Goal: Task Accomplishment & Management: Manage account settings

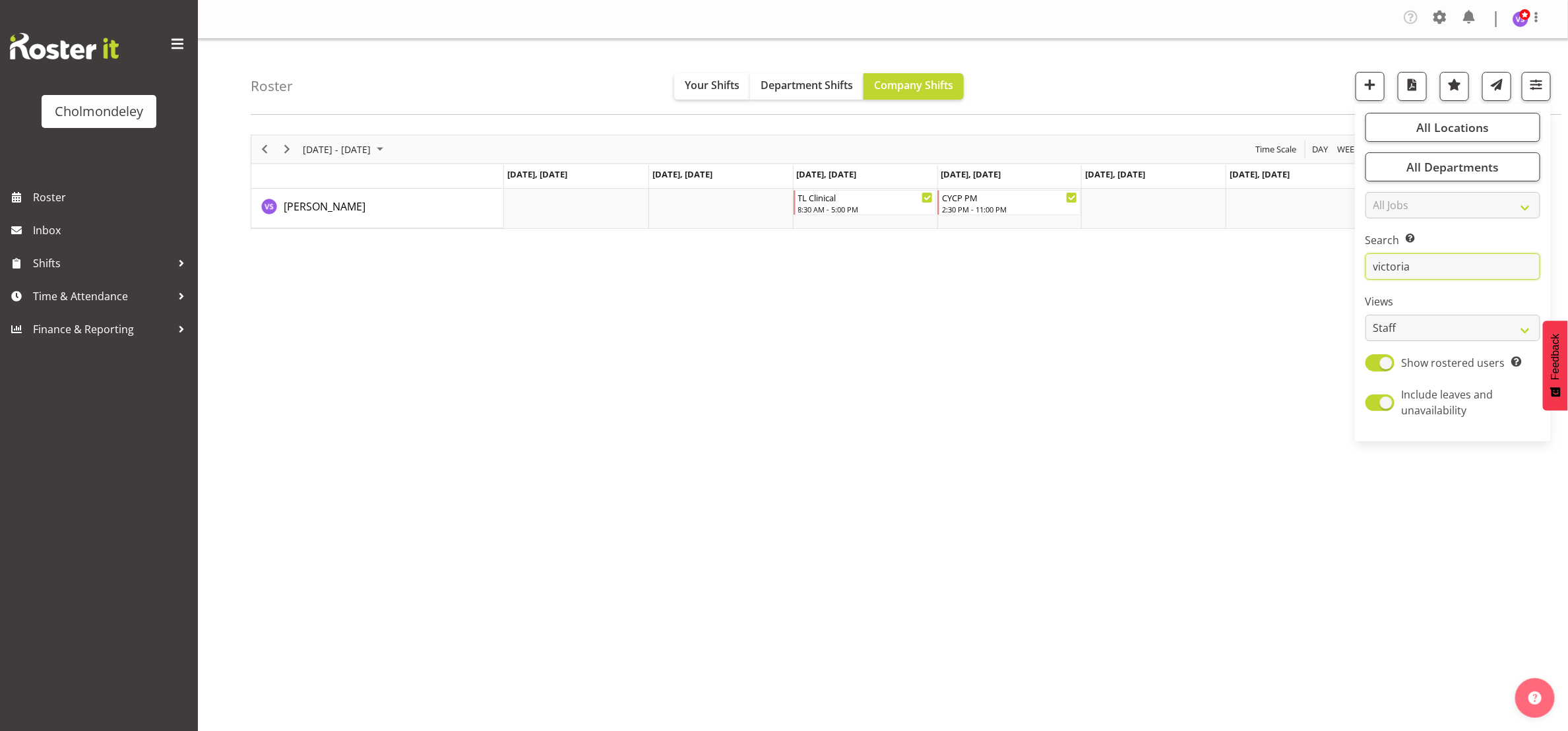
drag, startPoint x: 1420, startPoint y: 267, endPoint x: 1334, endPoint y: 267, distance: 86.0
click at [1334, 267] on div "Roster Your Shifts Department Shifts Company Shifts All Locations [GEOGRAPHIC_D…" at bounding box center [884, 345] width 1371 height 613
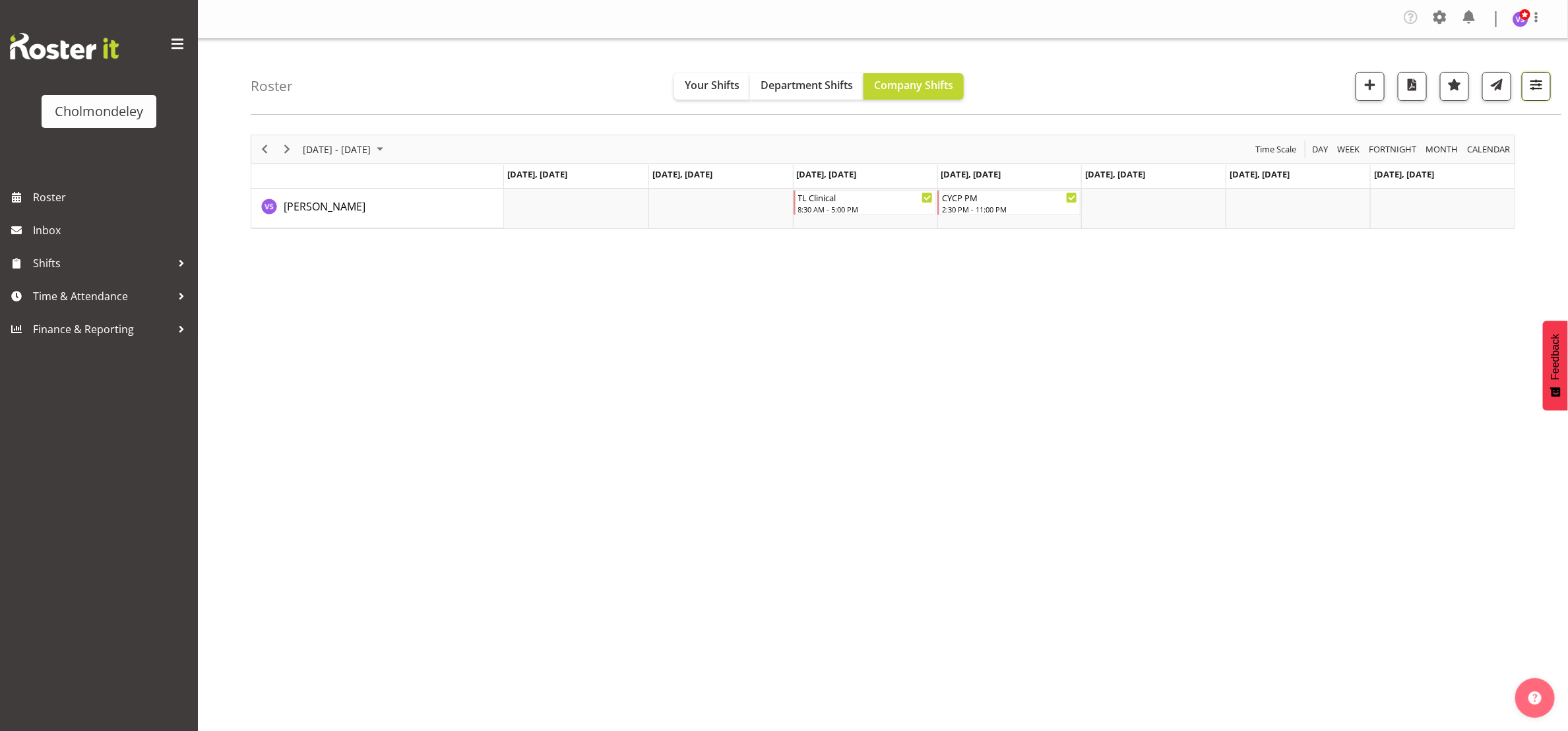
click at [1535, 93] on span "button" at bounding box center [1537, 84] width 18 height 18
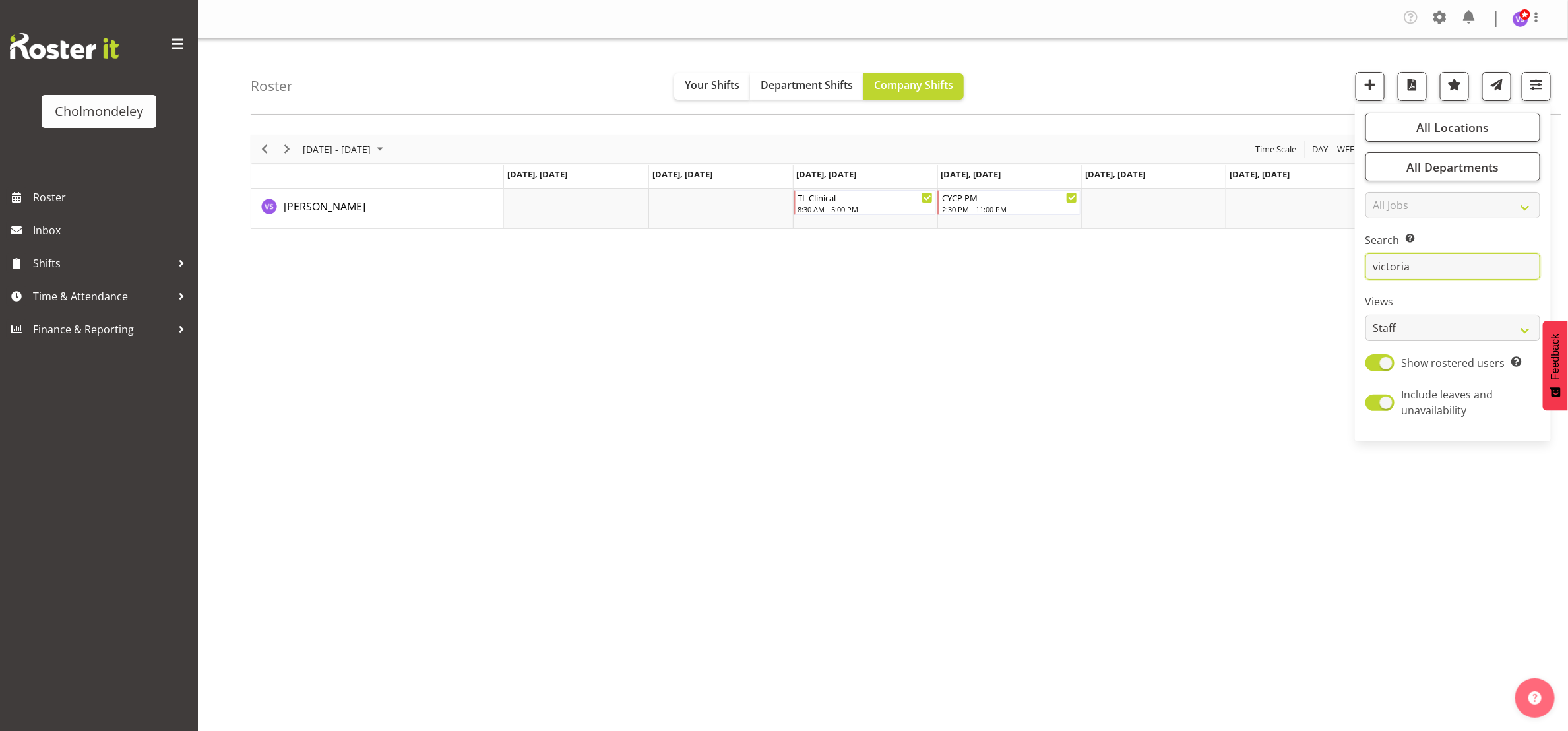
click at [1443, 265] on input "victoria" at bounding box center [1454, 266] width 175 height 27
drag, startPoint x: 1443, startPoint y: 265, endPoint x: 1354, endPoint y: 267, distance: 89.0
click at [1354, 267] on div "Roster Your Shifts Department Shifts Company Shifts All Locations [GEOGRAPHIC_D…" at bounding box center [884, 345] width 1371 height 613
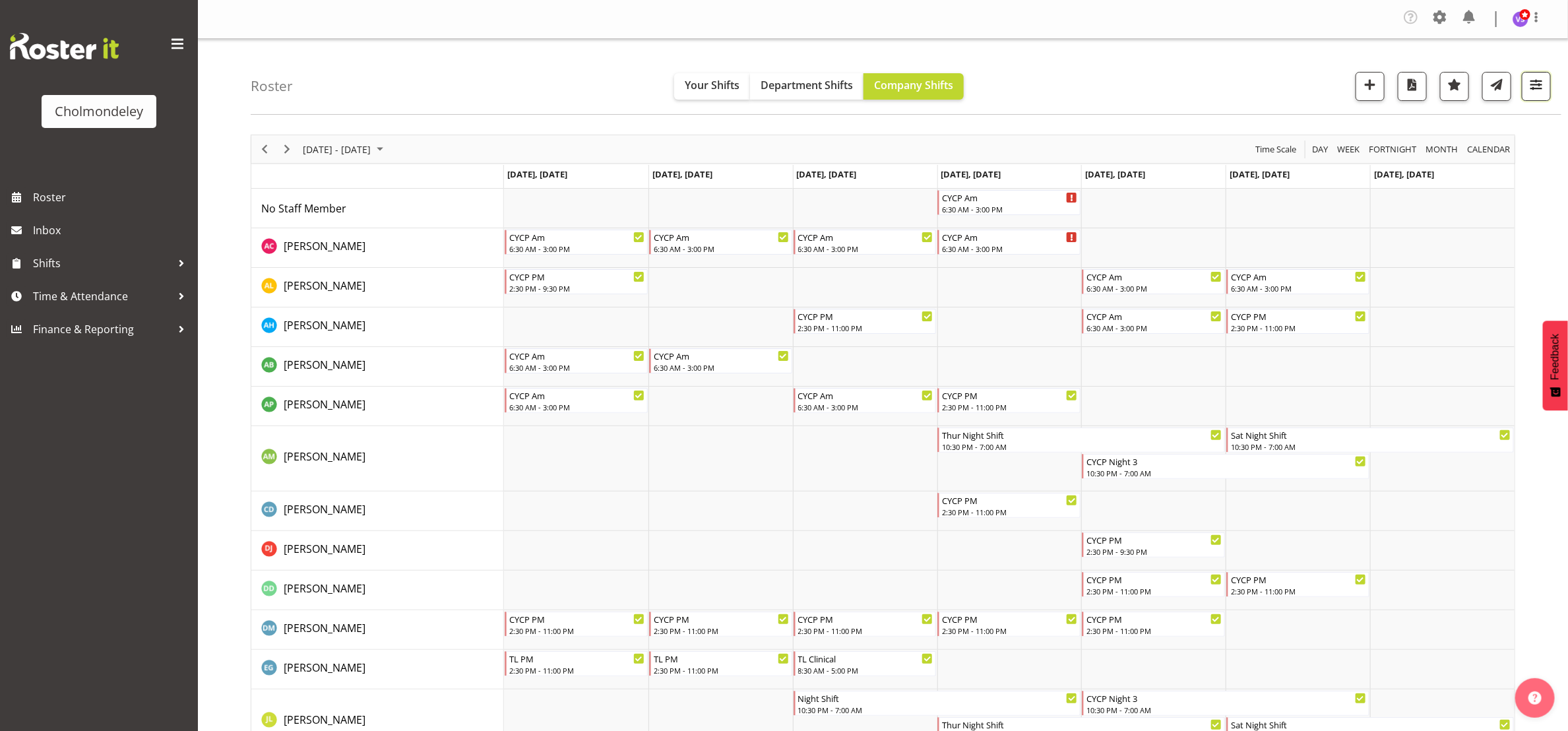
click at [1542, 82] on span "button" at bounding box center [1537, 84] width 18 height 18
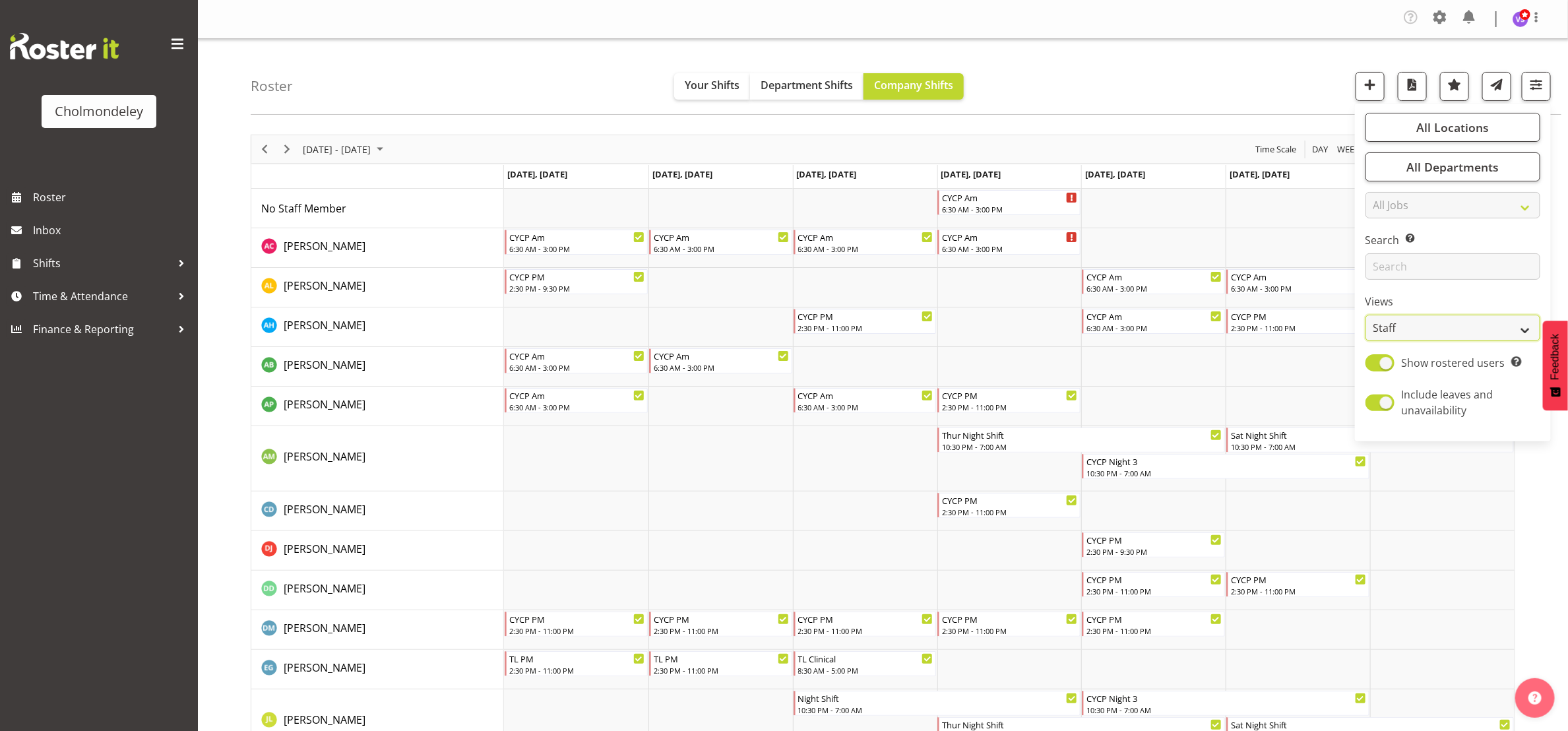
click at [1525, 327] on select "Staff Role Shift - Horizontal Shift - Vertical Staff - Location" at bounding box center [1454, 327] width 175 height 27
select select "shift"
click at [1366, 314] on select "Staff Role Shift - Horizontal Shift - Vertical Staff - Location" at bounding box center [1454, 327] width 175 height 27
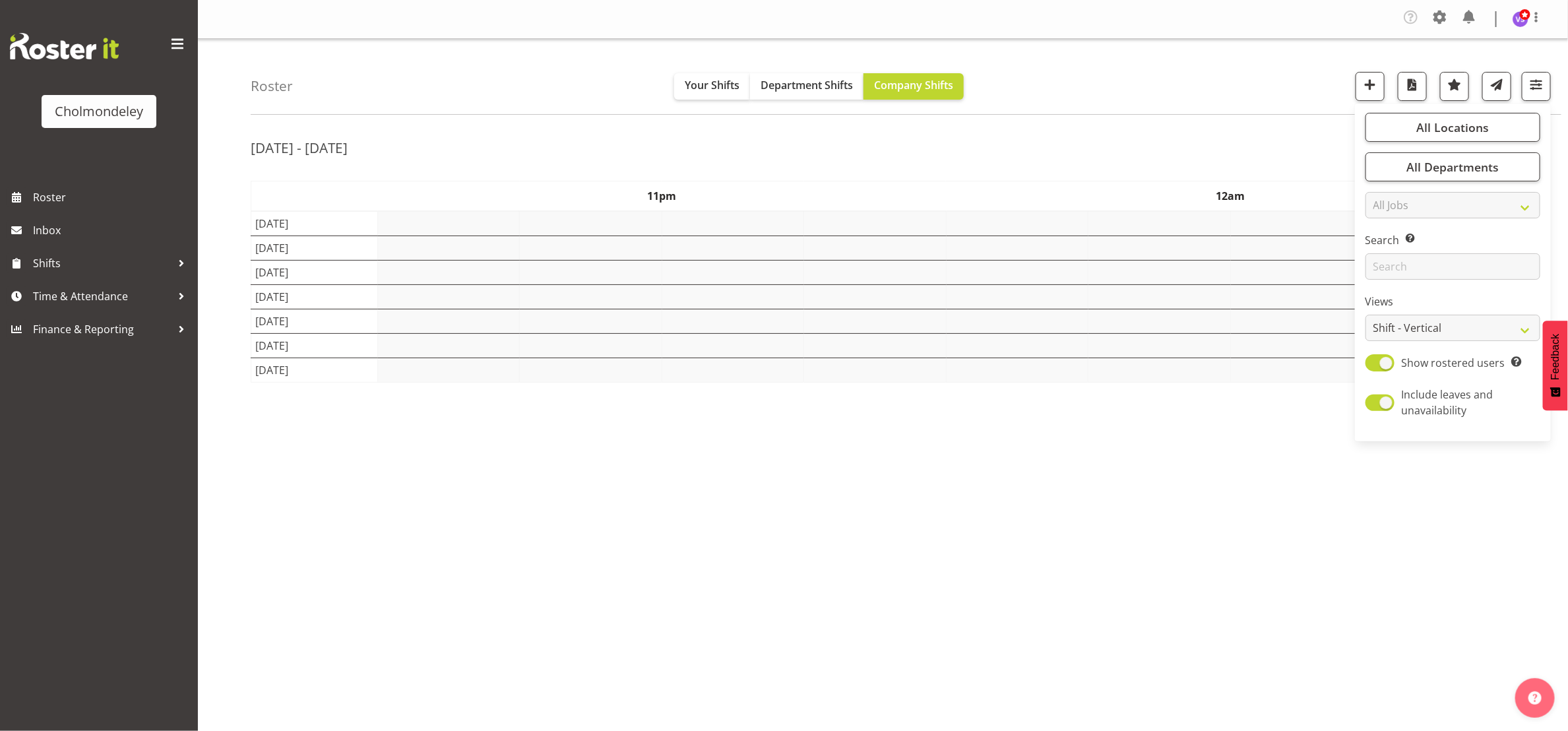
click at [1204, 145] on div "[DATE] - [DATE]" at bounding box center [883, 149] width 1265 height 30
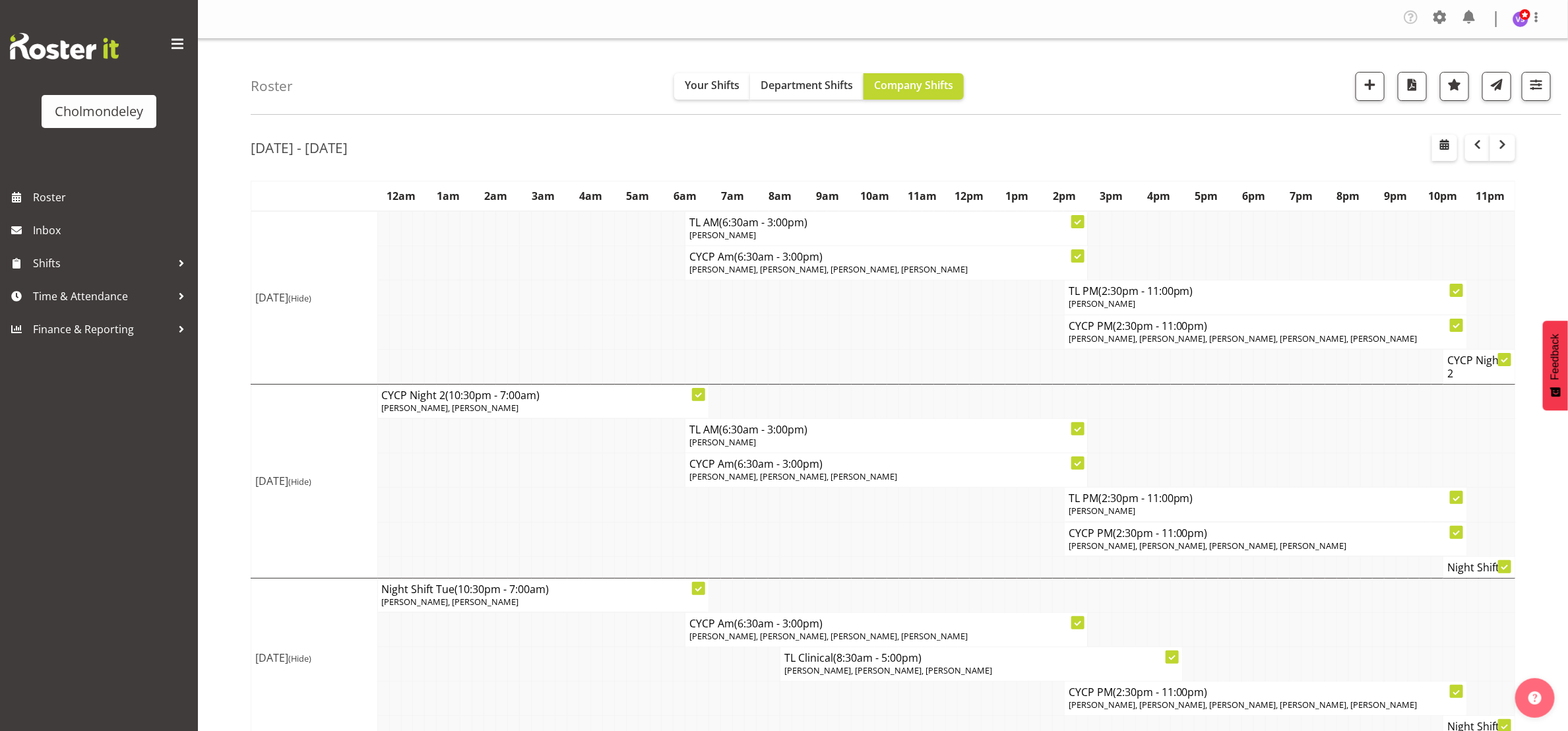
click at [1164, 95] on div "Roster Your Shifts Department Shifts Company Shifts All Locations [GEOGRAPHIC_D…" at bounding box center [906, 77] width 1311 height 76
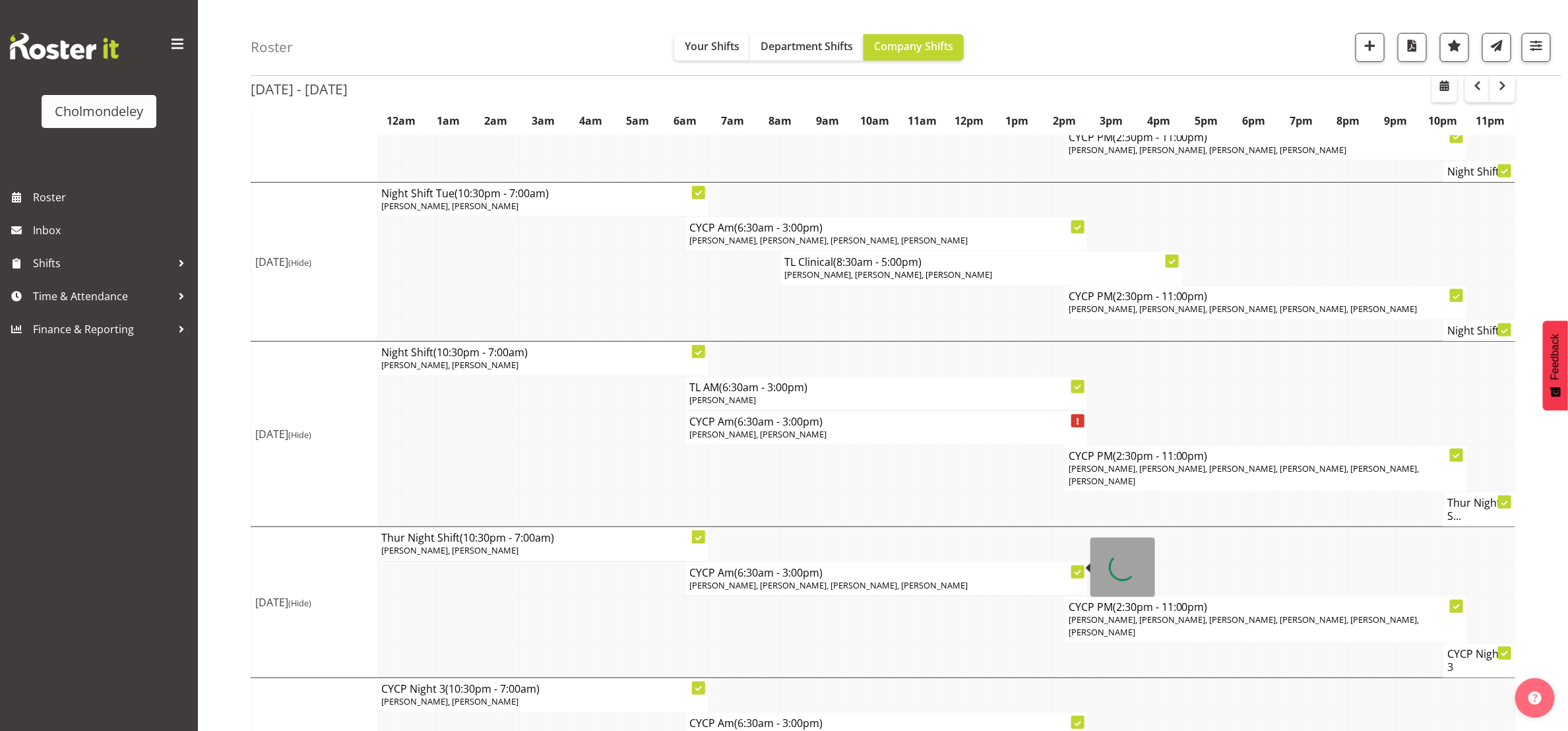
scroll to position [545, 0]
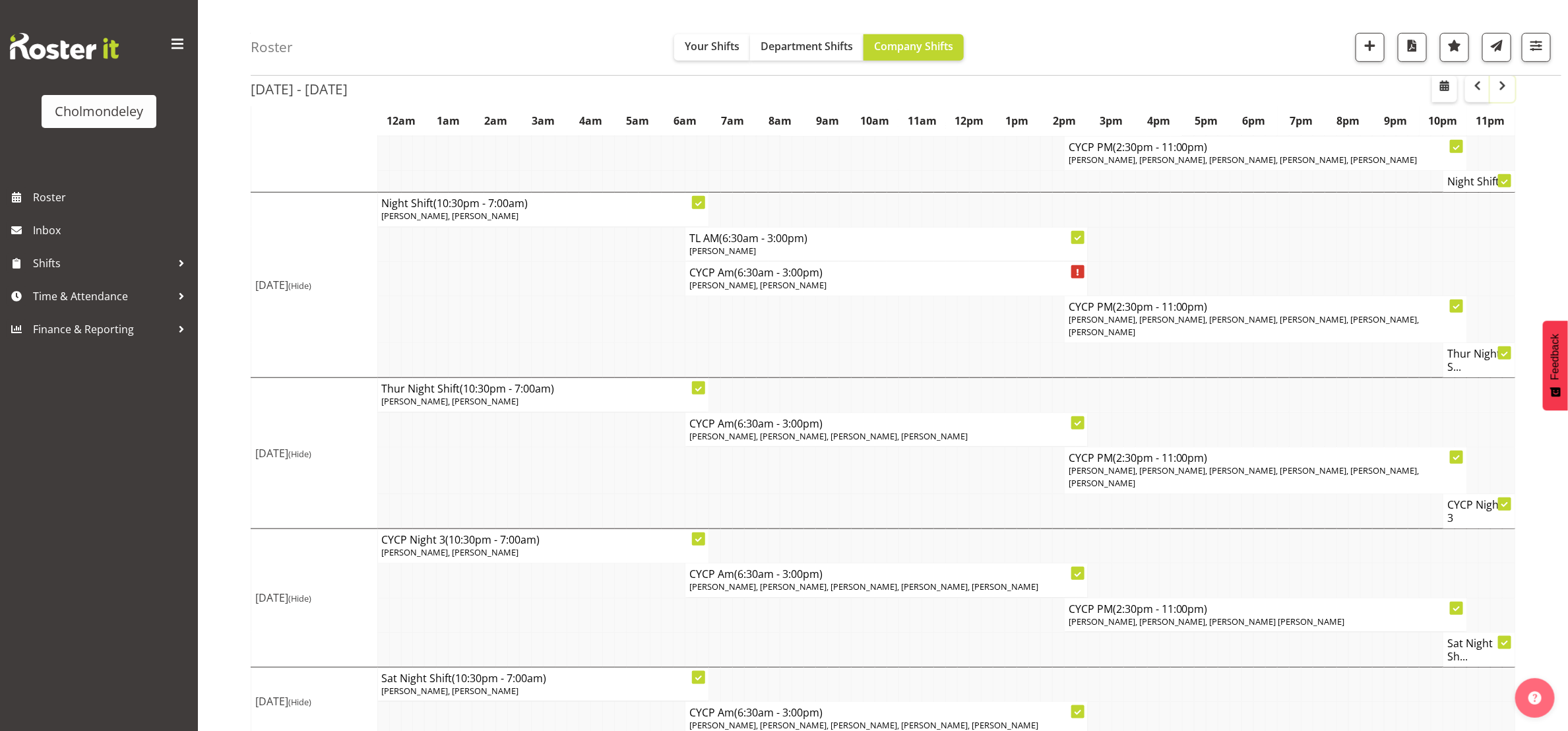
click at [1501, 89] on span "button" at bounding box center [1503, 85] width 16 height 16
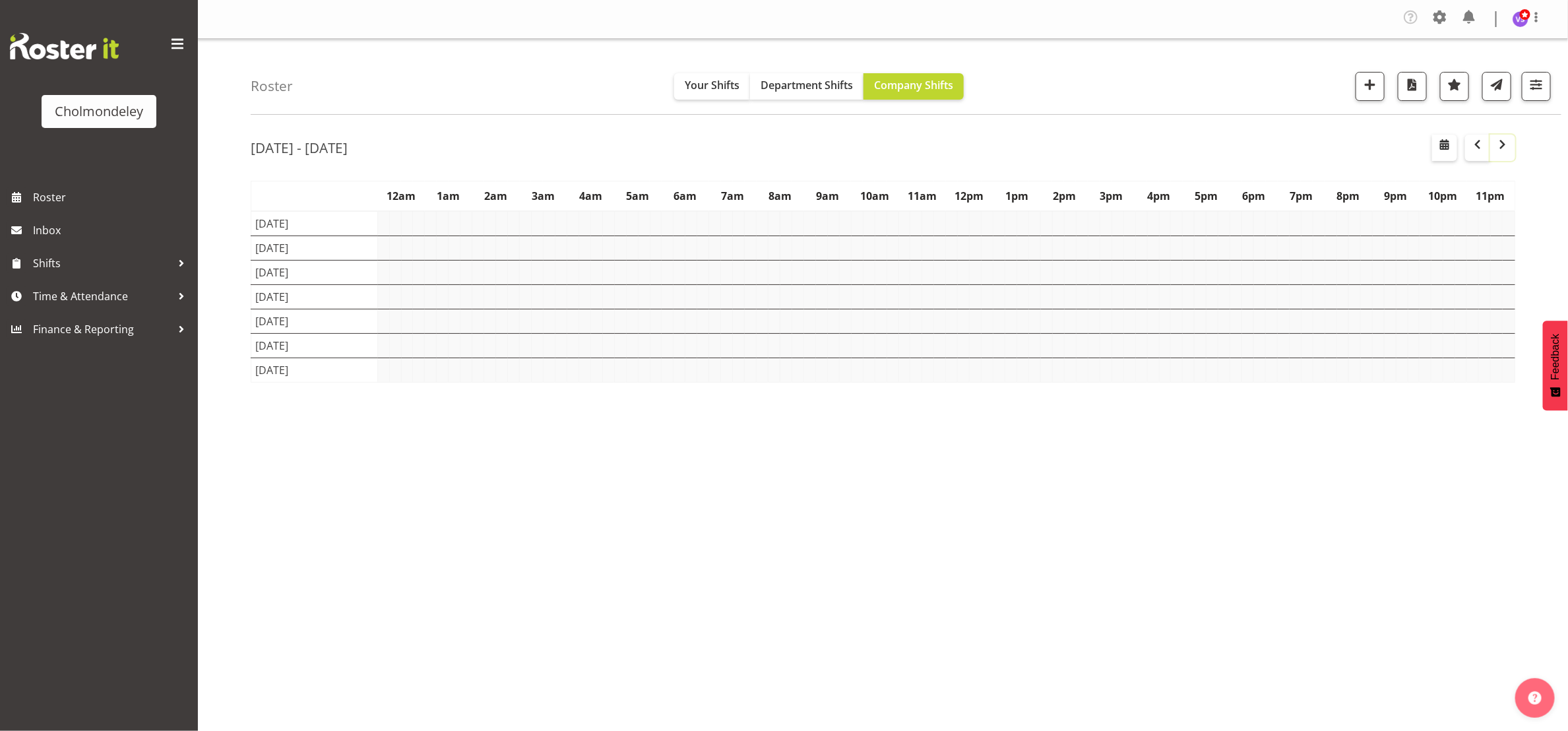
scroll to position [0, 0]
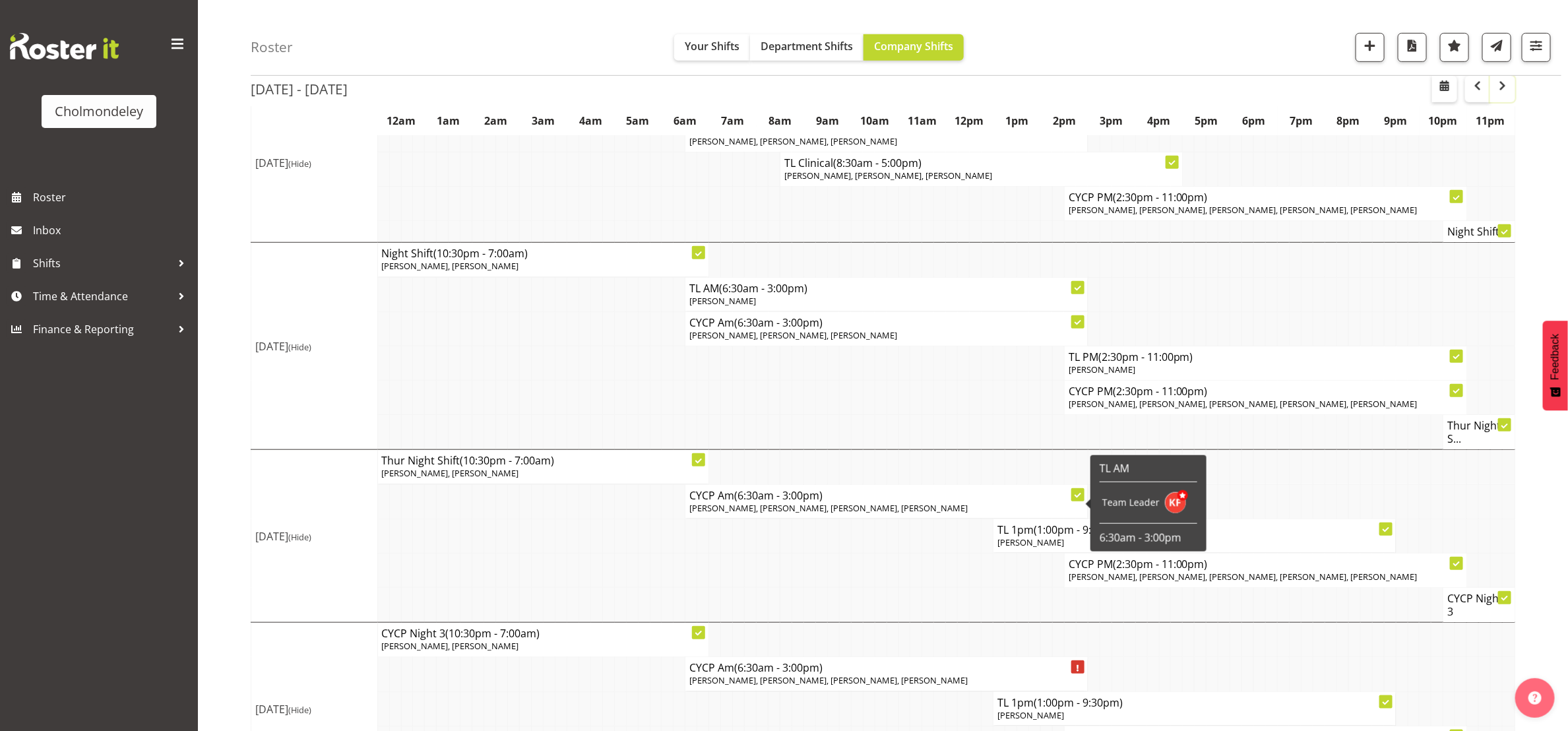
scroll to position [649, 0]
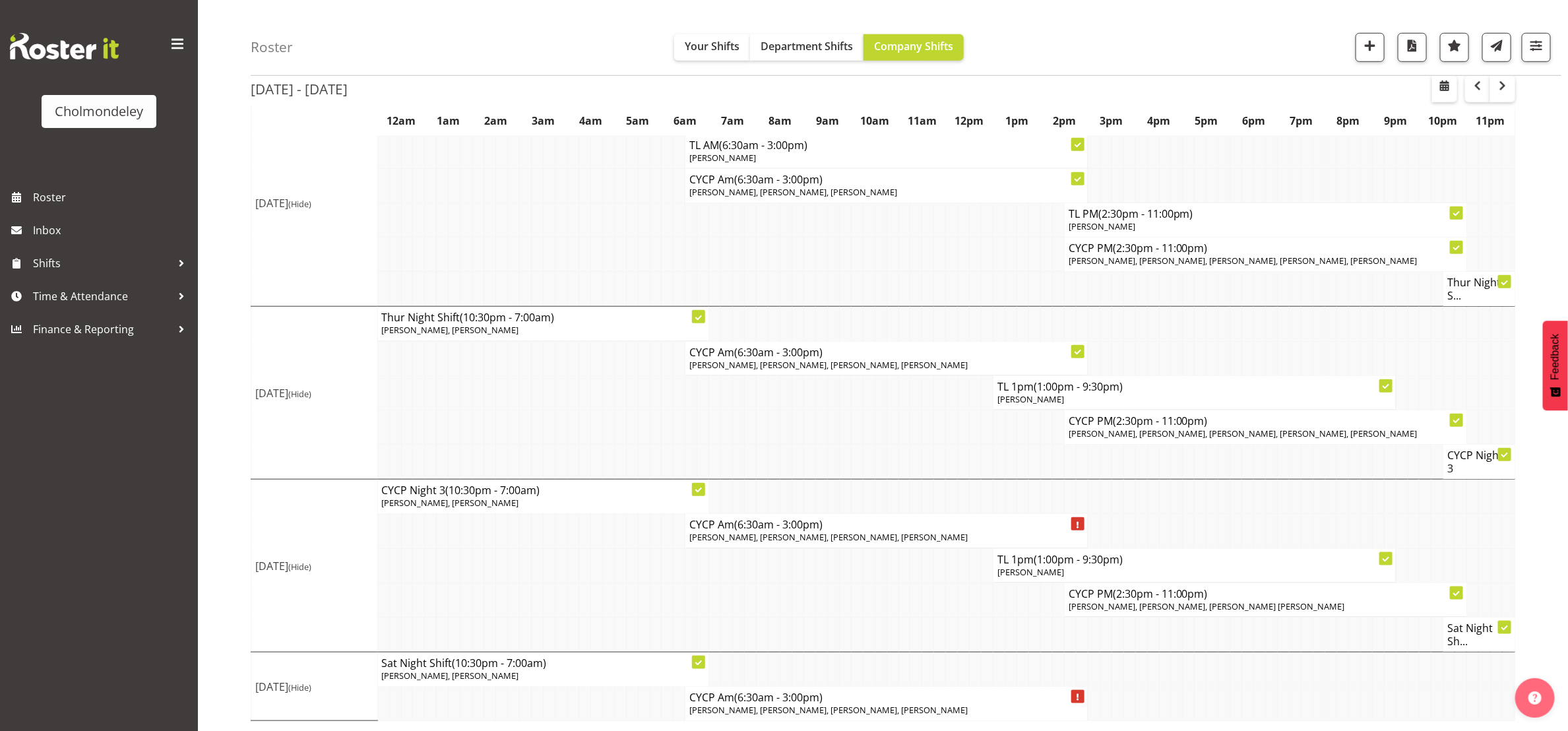
click at [814, 708] on span "[PERSON_NAME], [PERSON_NAME], [PERSON_NAME], [PERSON_NAME]" at bounding box center [828, 709] width 279 height 12
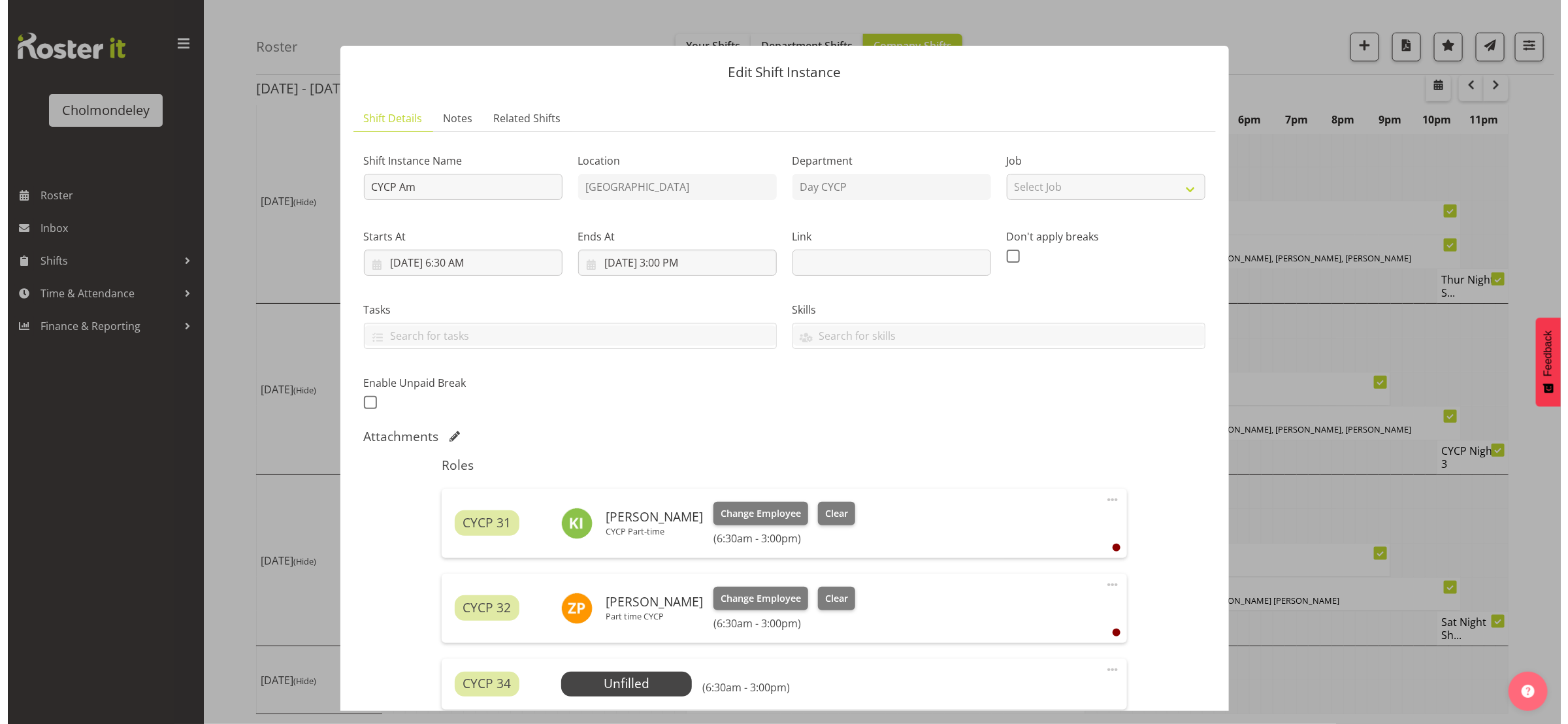
scroll to position [617, 0]
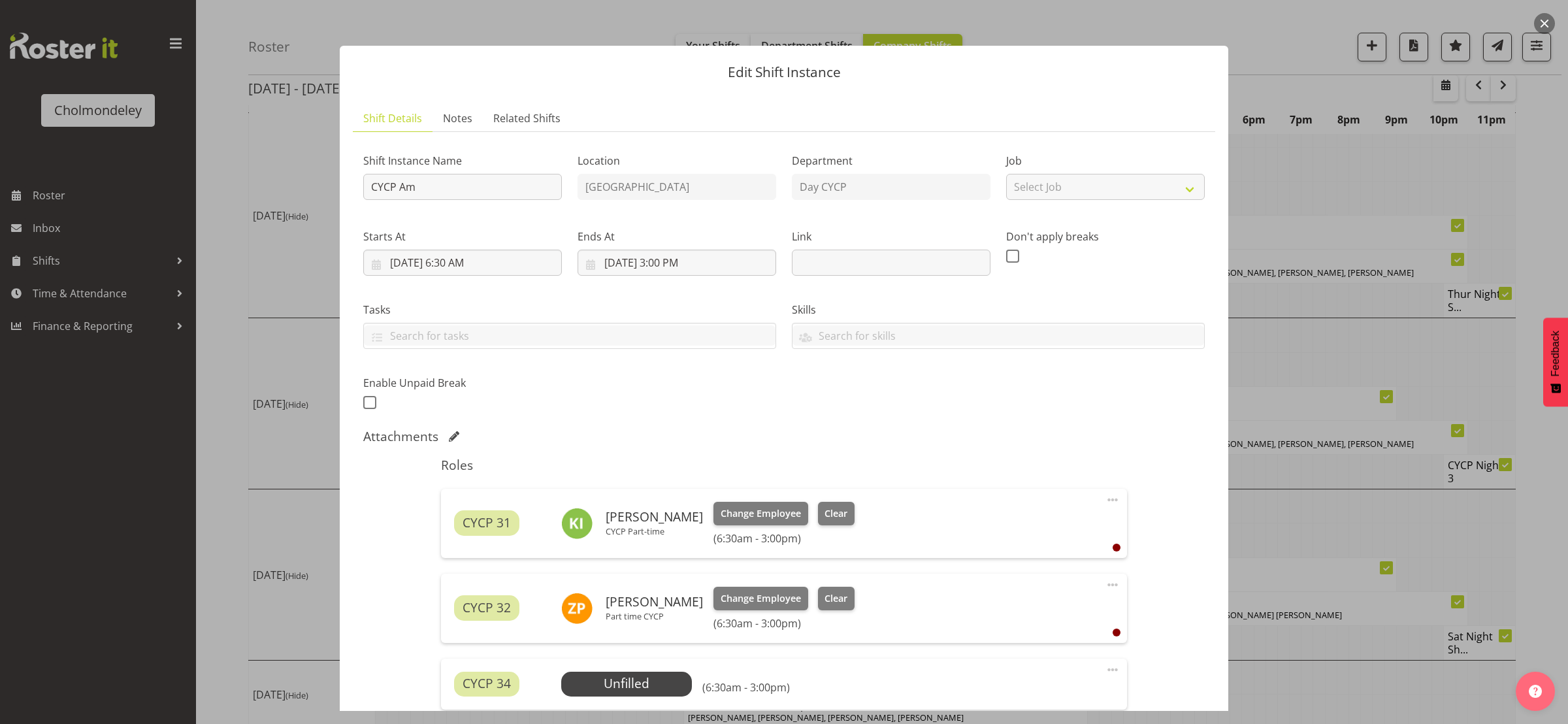
click at [1546, 29] on button "button" at bounding box center [1543, 23] width 21 height 21
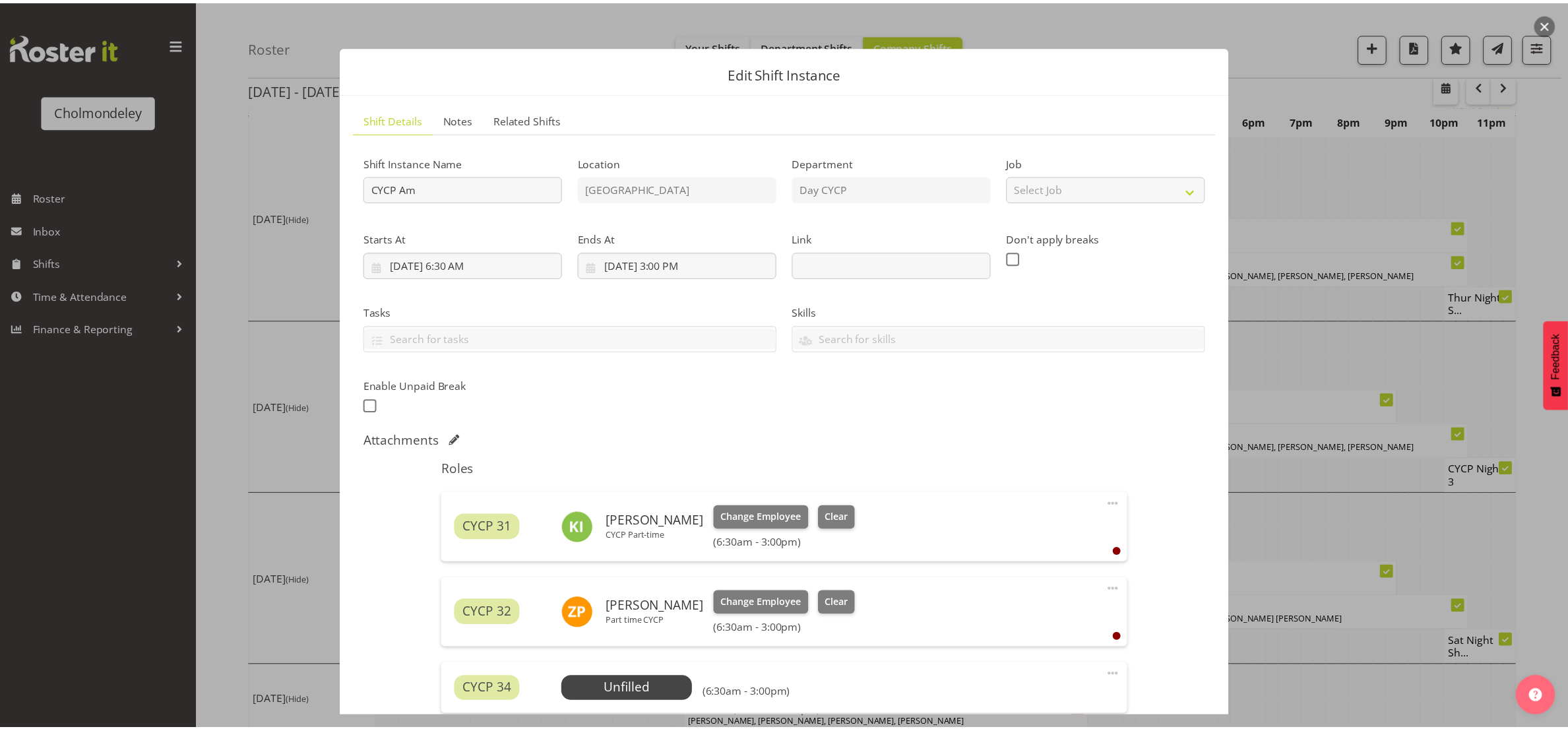
scroll to position [637, 0]
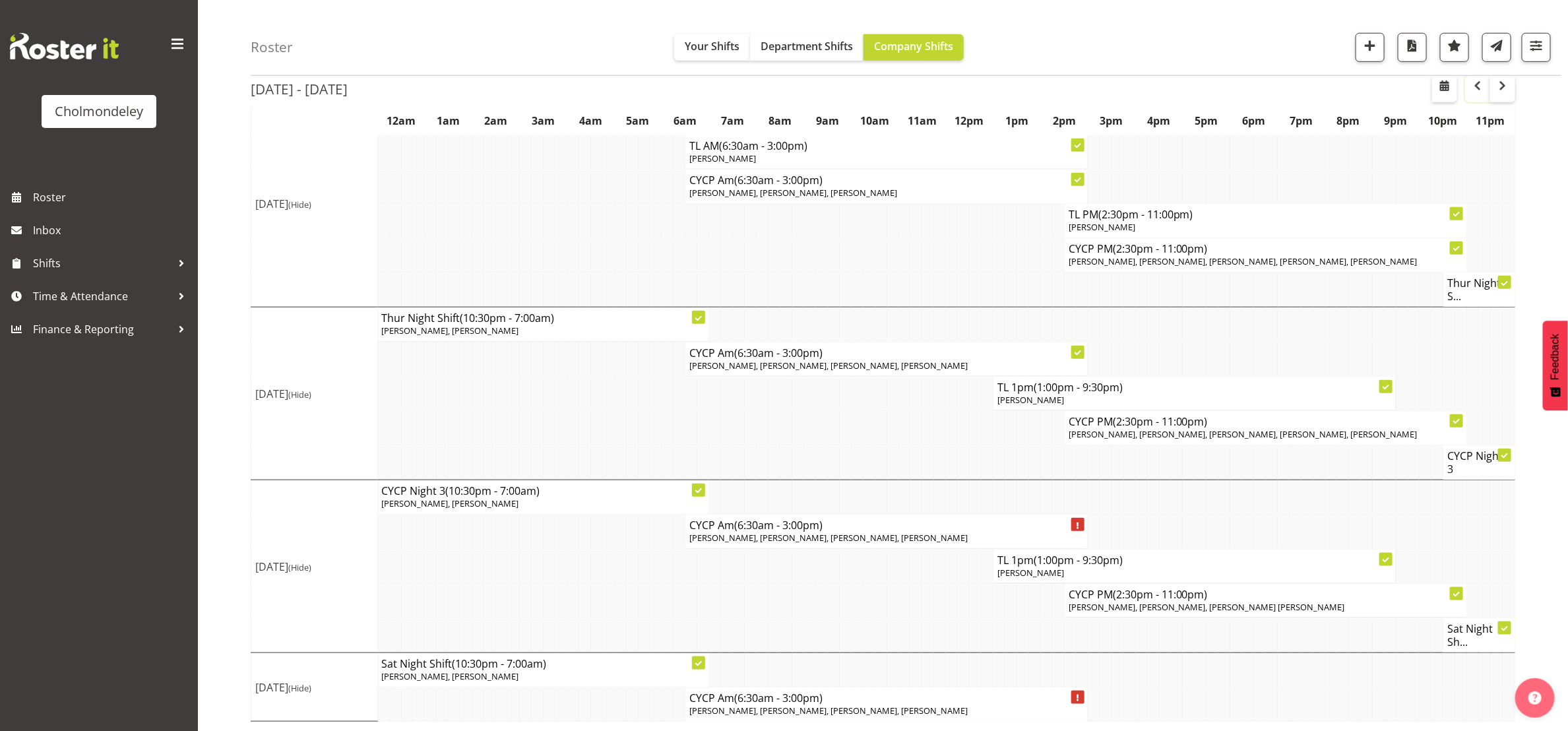
click at [1473, 89] on span "button" at bounding box center [1478, 85] width 16 height 16
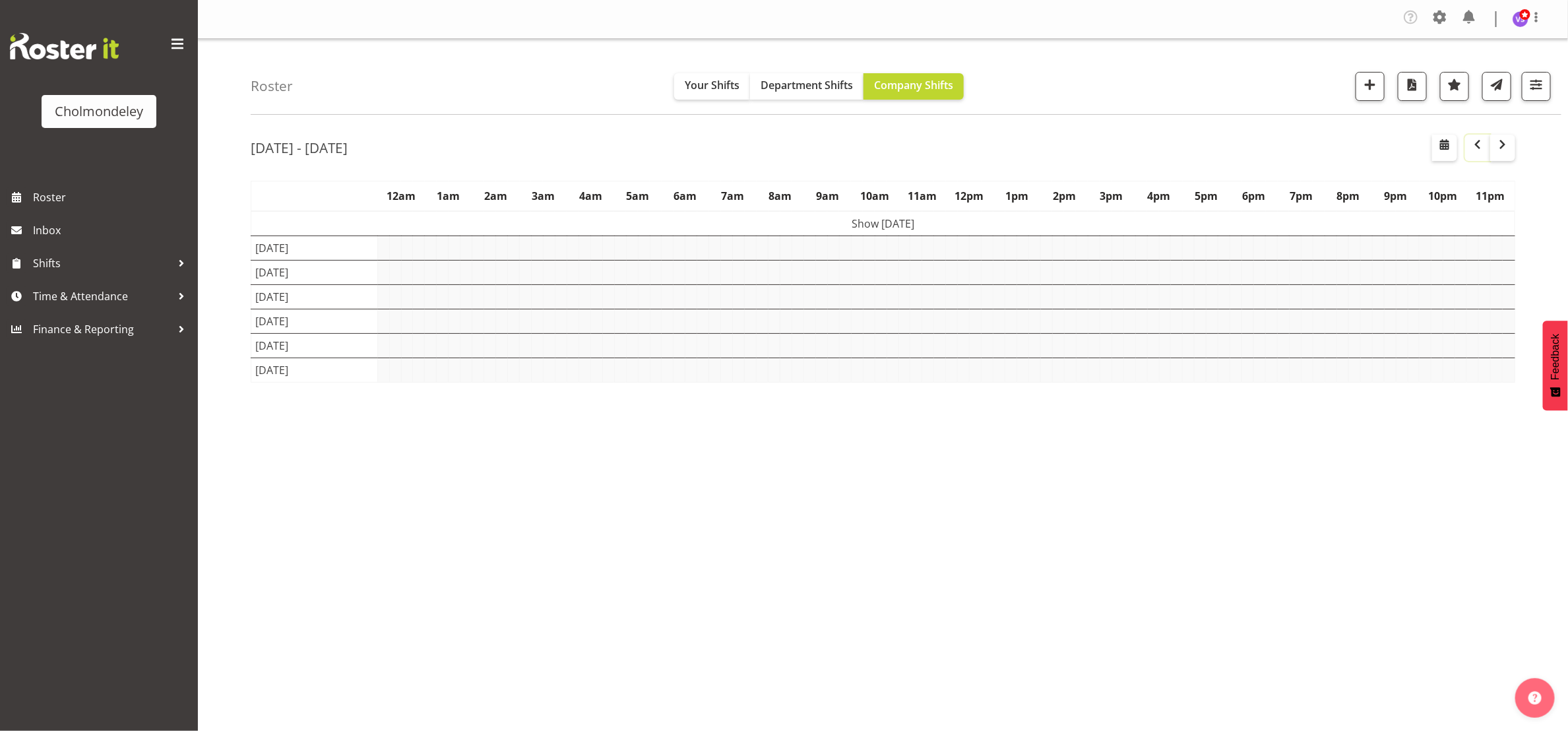
scroll to position [0, 0]
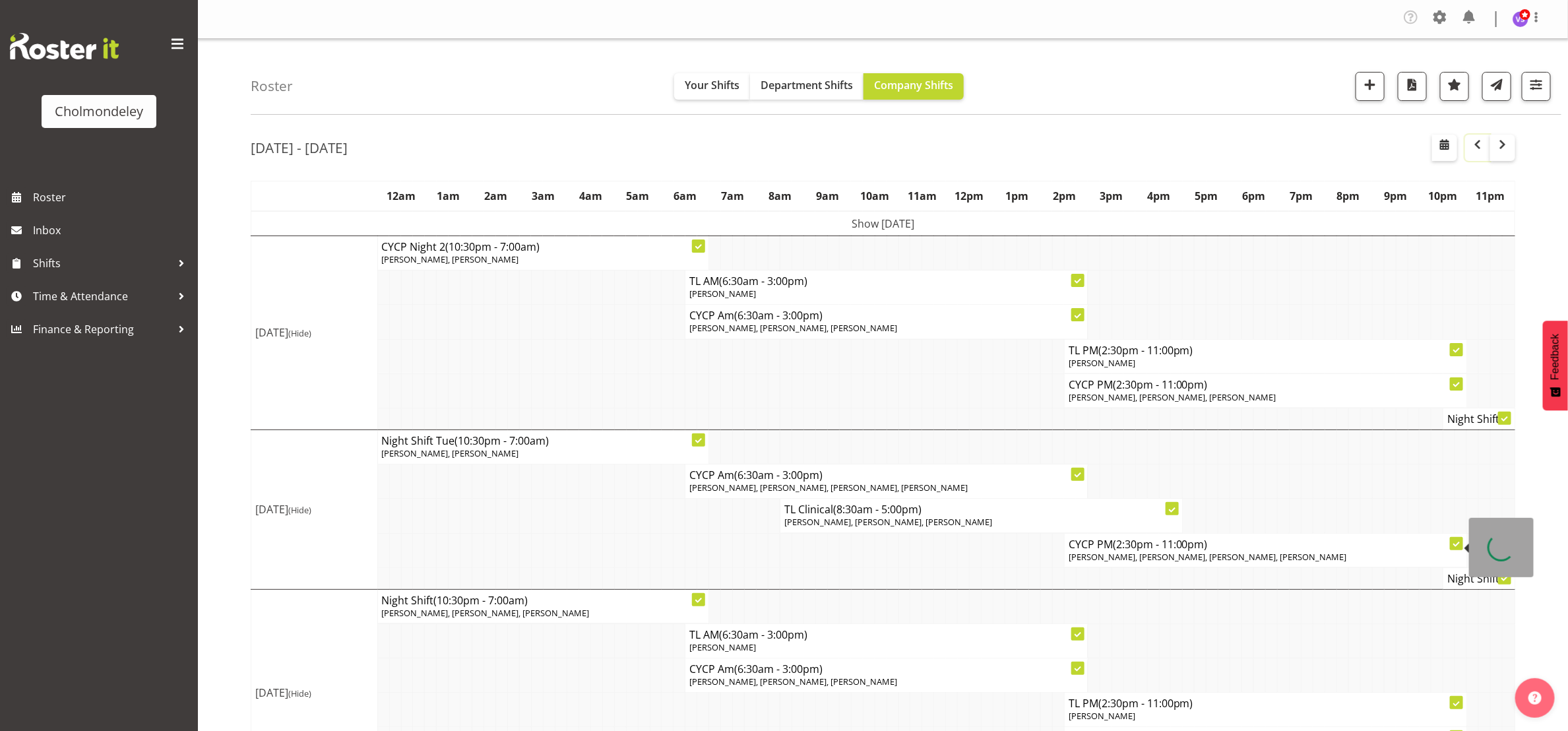
scroll to position [499, 0]
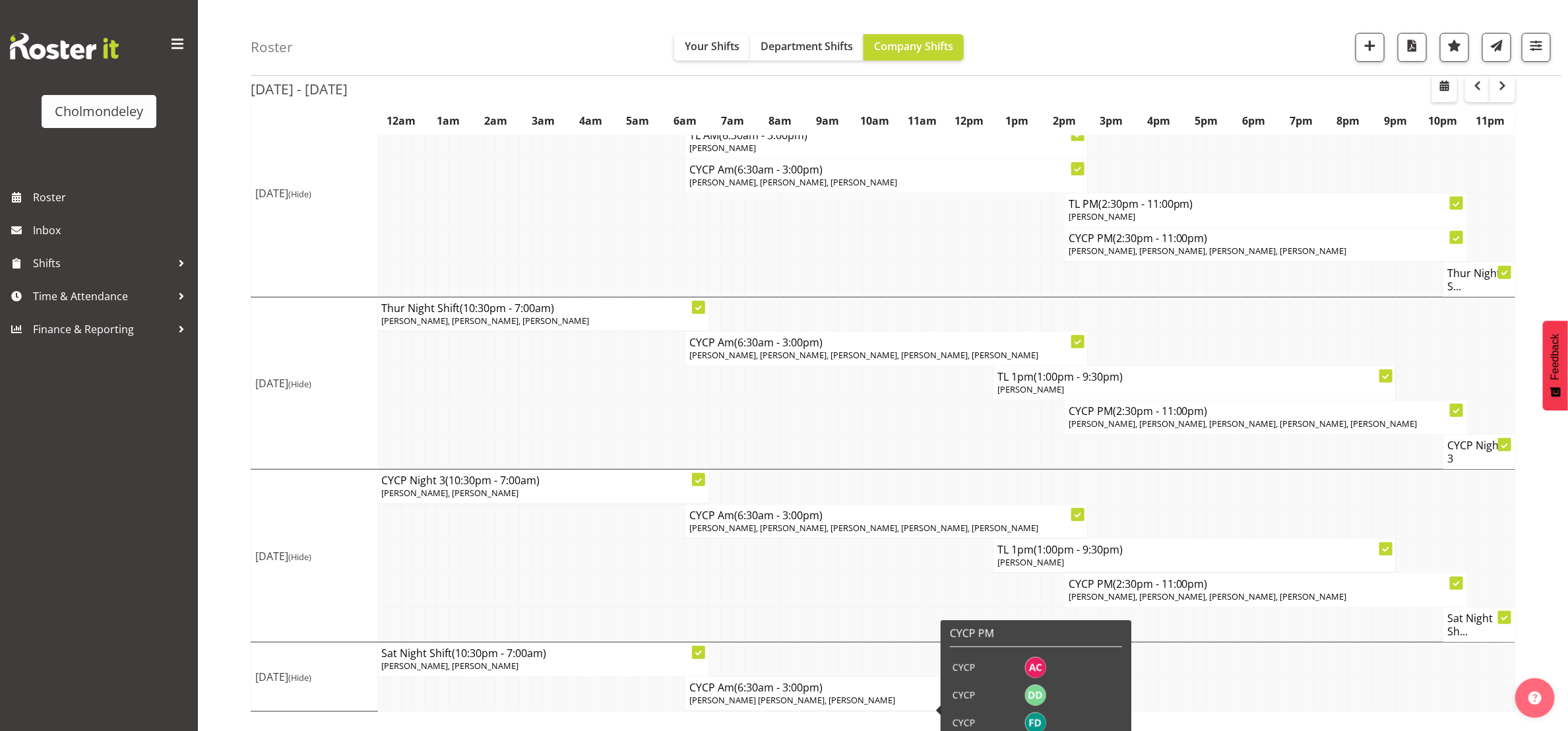
click at [867, 705] on span "[PERSON_NAME] [PERSON_NAME], [PERSON_NAME]" at bounding box center [791, 699] width 206 height 12
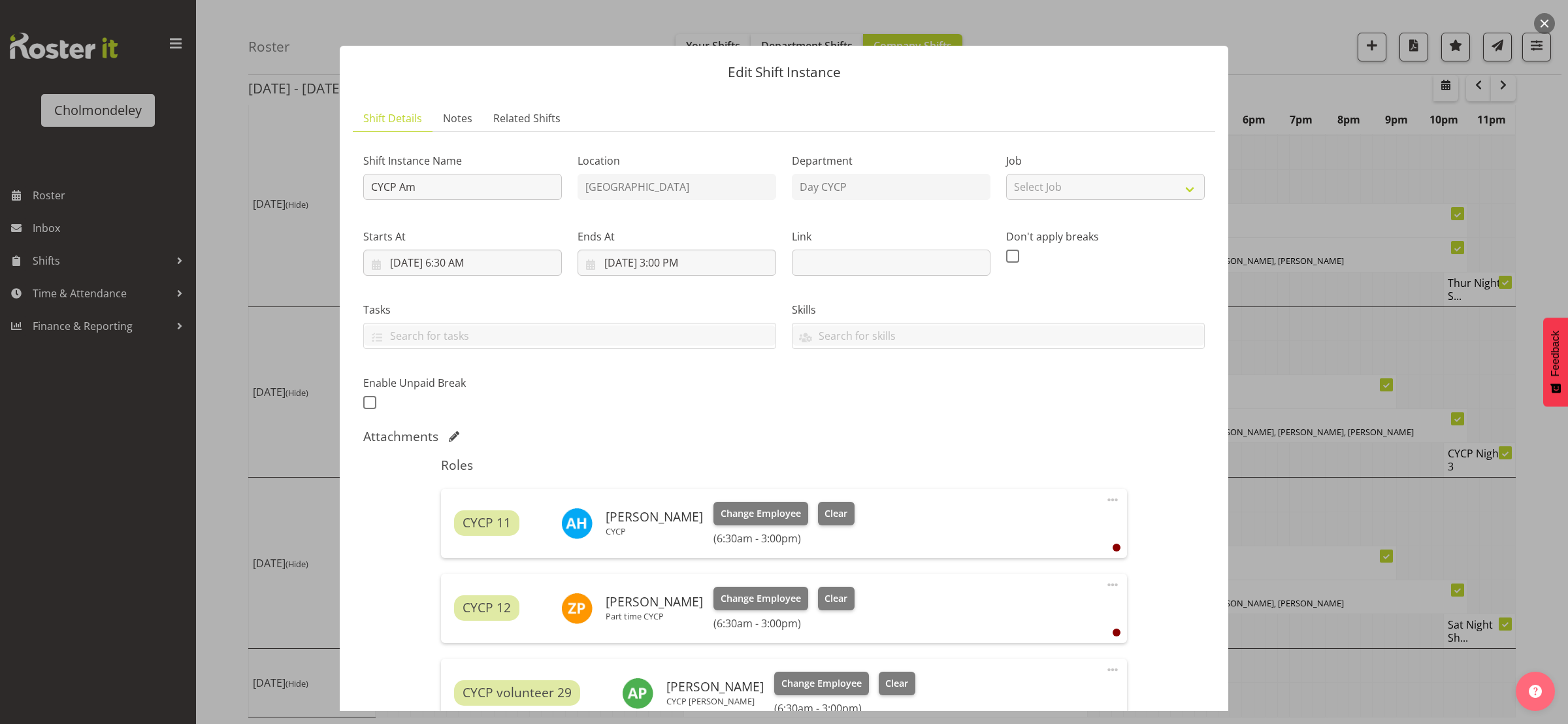
scroll to position [345, 0]
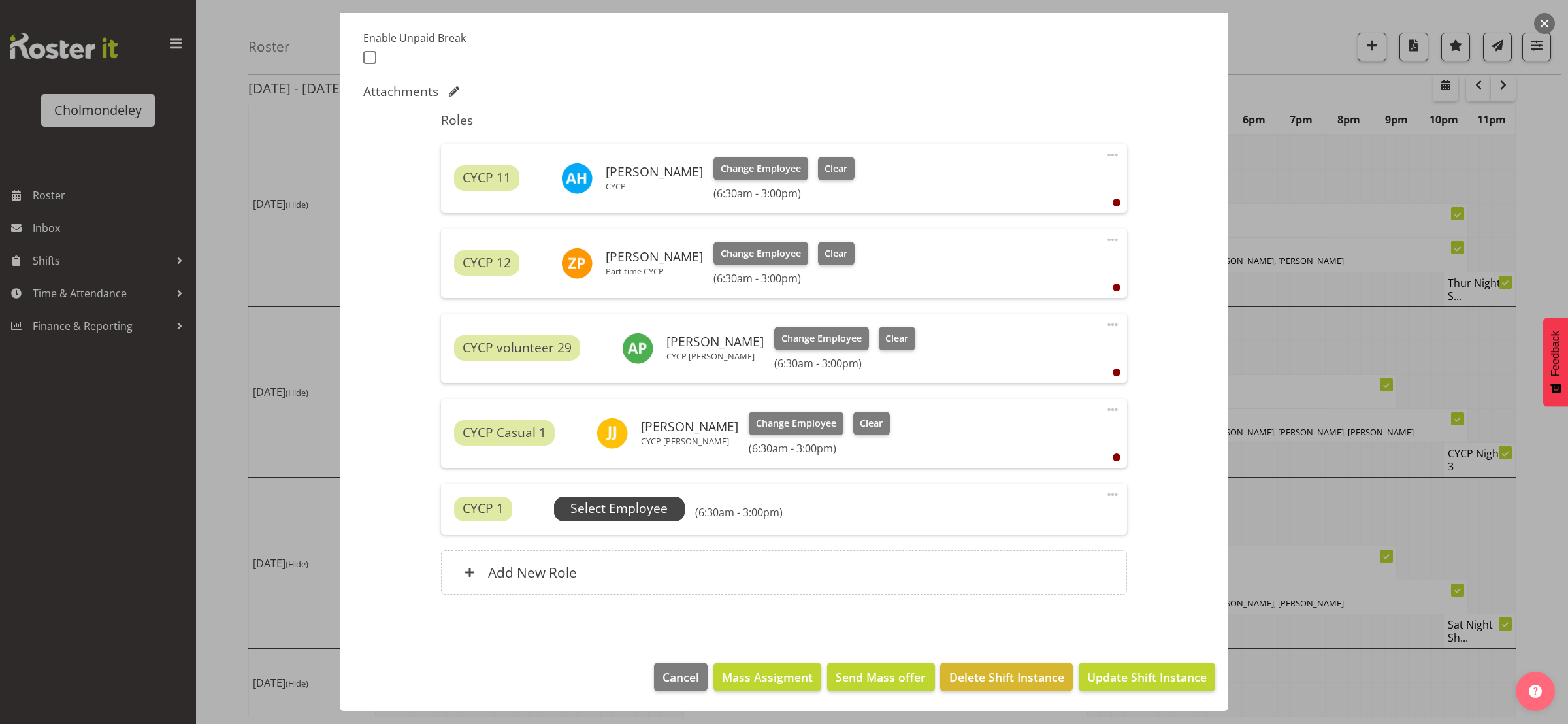
click at [645, 508] on span "Select Employee" at bounding box center [618, 508] width 98 height 19
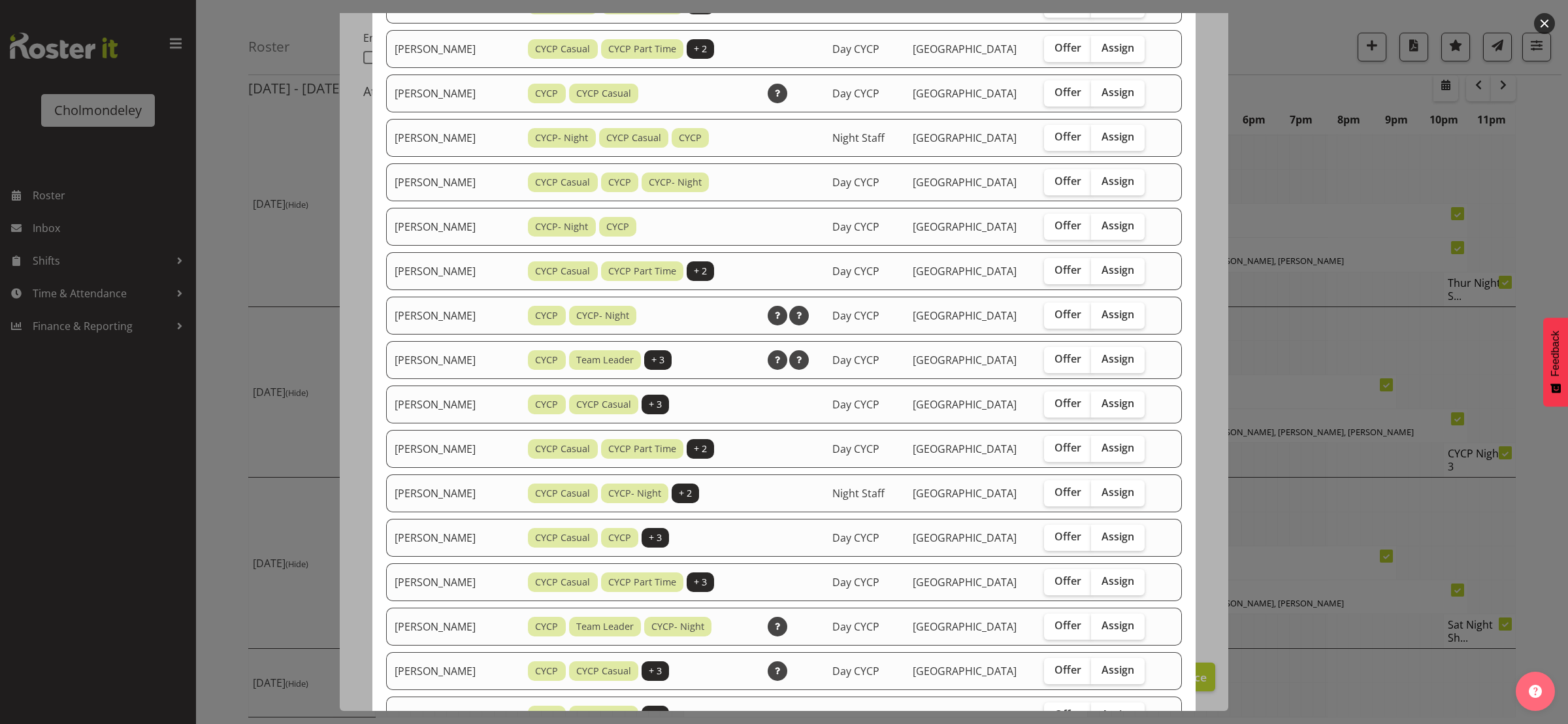
scroll to position [686, 0]
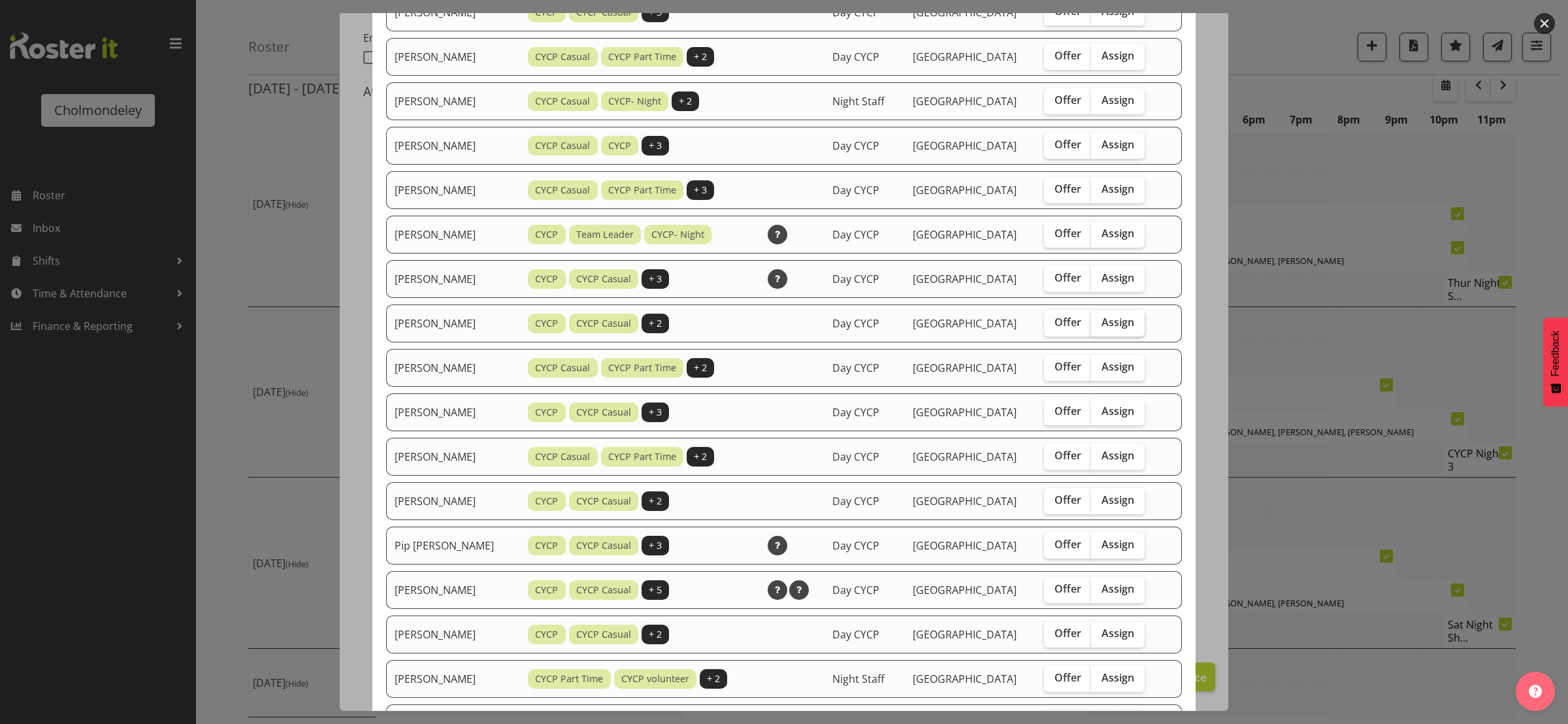
click at [1115, 318] on span "Assign" at bounding box center [1118, 321] width 33 height 13
click at [1100, 318] on input "Assign" at bounding box center [1095, 321] width 8 height 8
checkbox input "true"
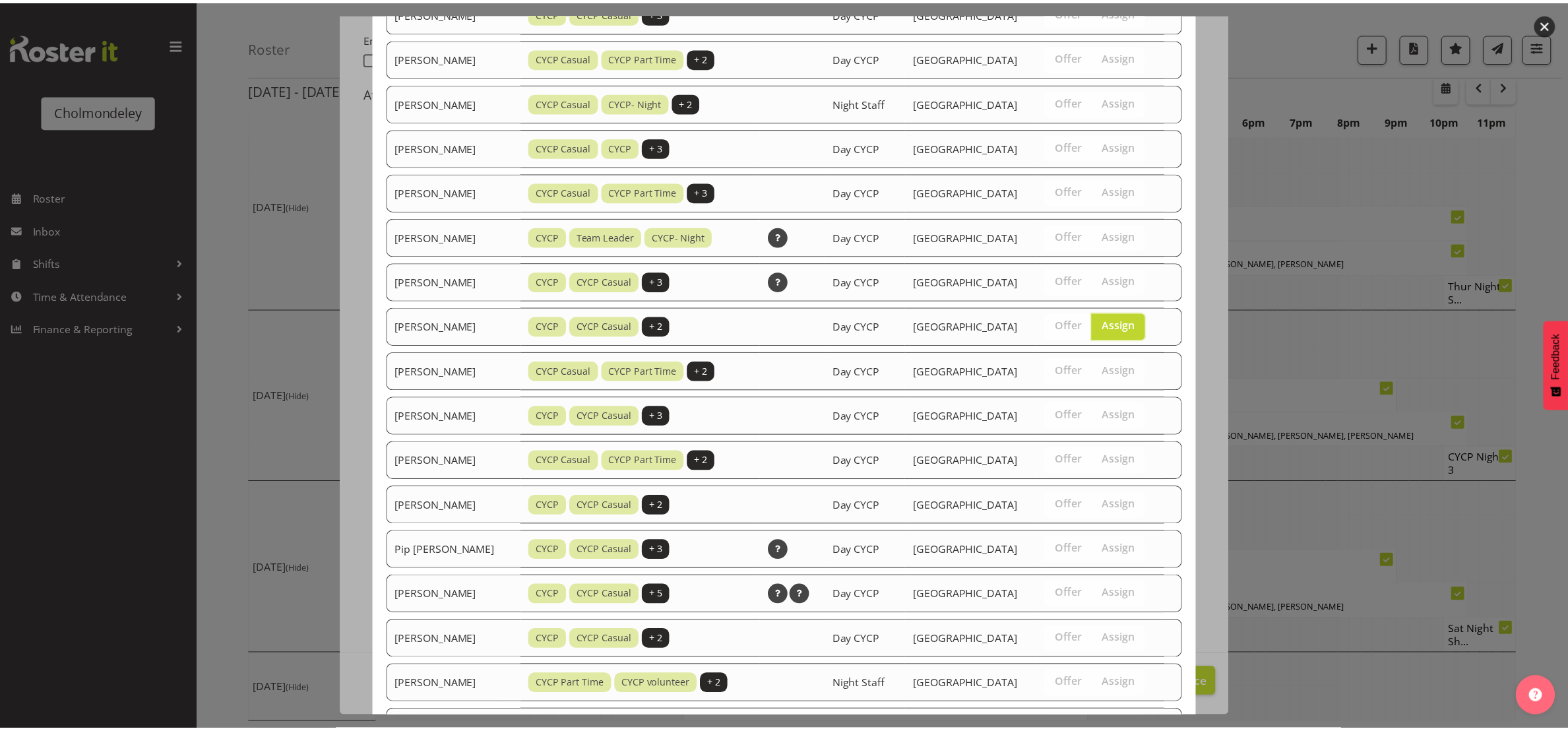
scroll to position [865, 0]
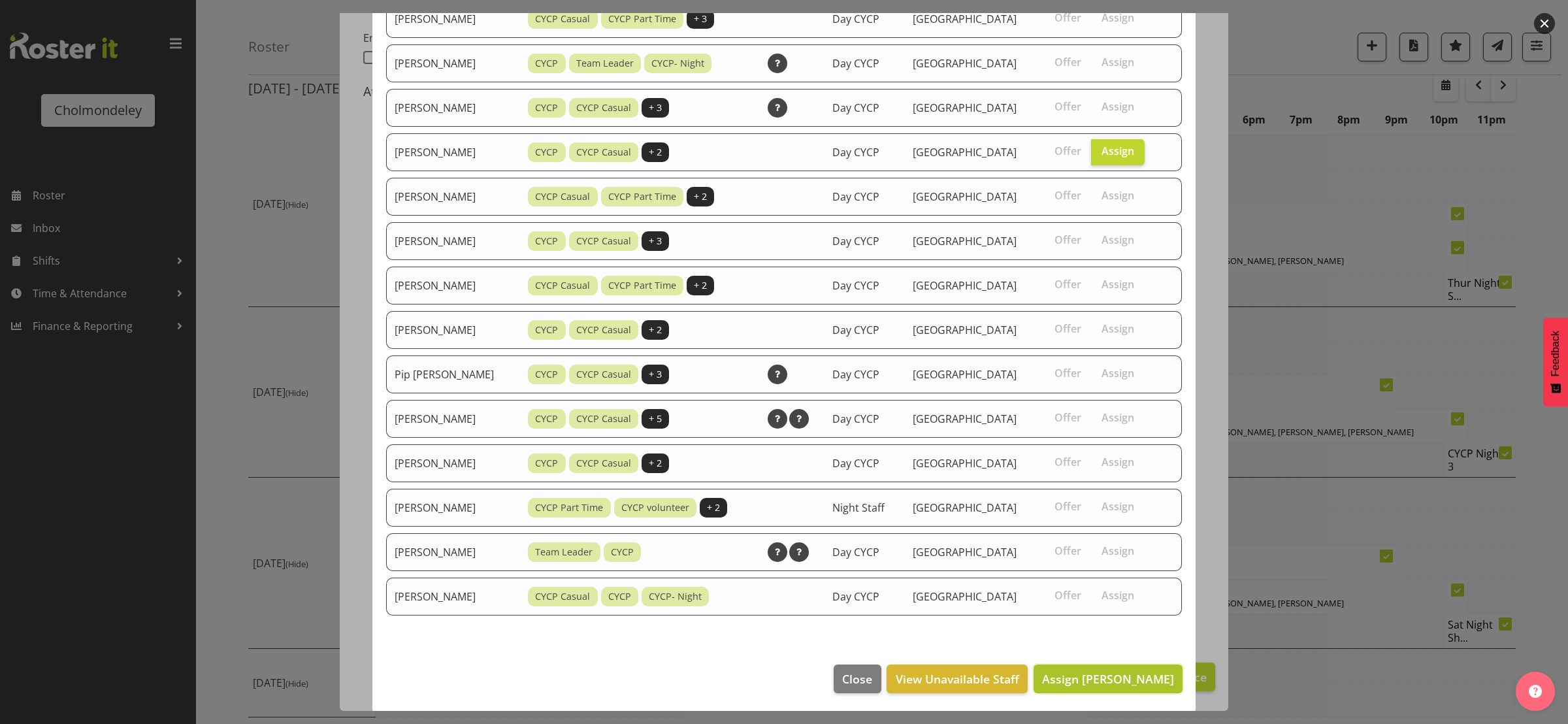
click at [1113, 666] on button "Assign [PERSON_NAME]" at bounding box center [1108, 677] width 149 height 28
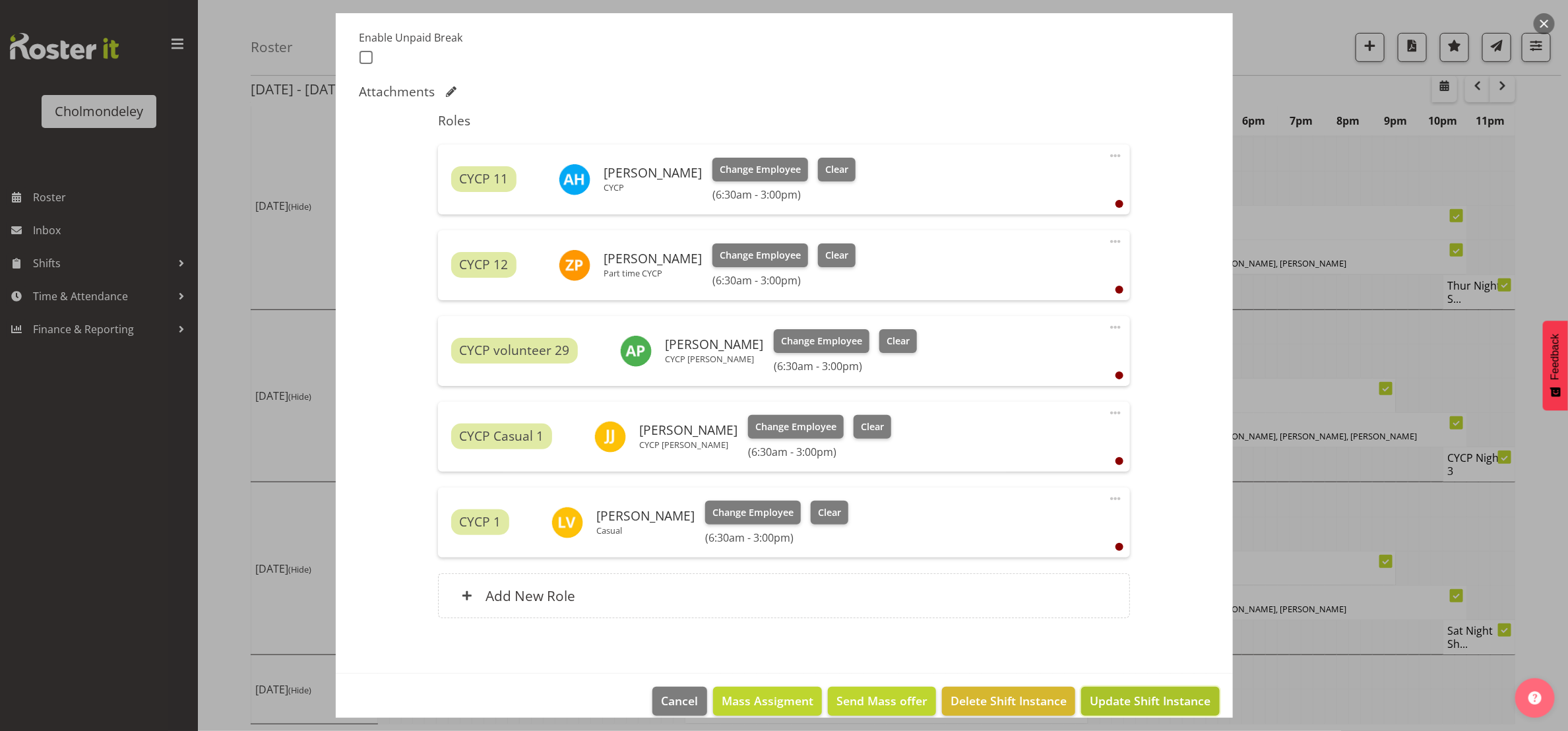
click at [1199, 702] on button "Update Shift Instance" at bounding box center [1149, 701] width 137 height 29
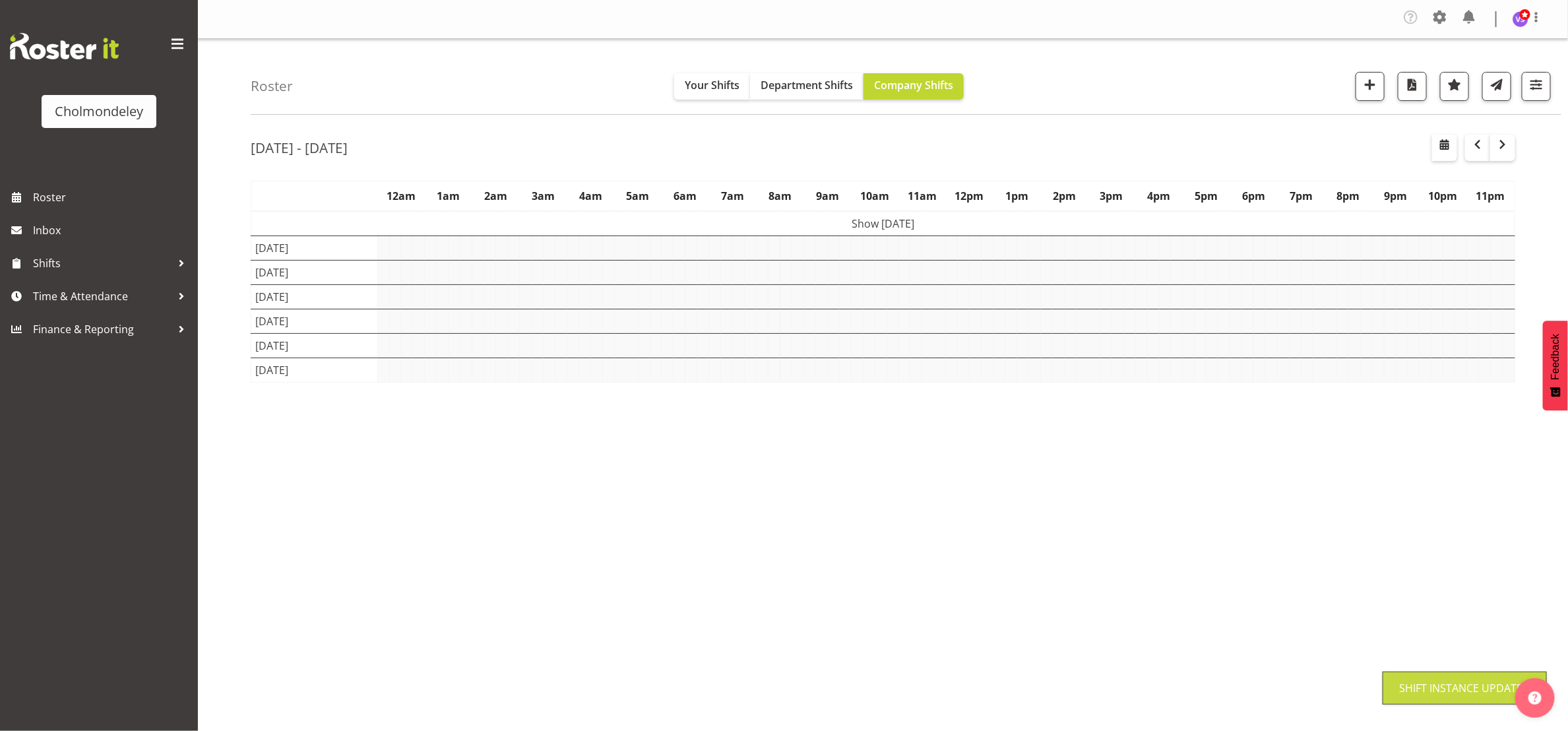
scroll to position [0, 0]
